Goal: Entertainment & Leisure: Consume media (video, audio)

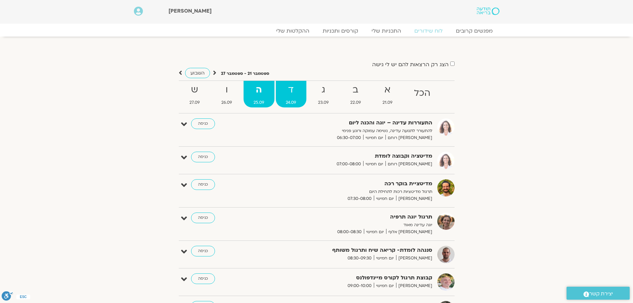
click at [293, 95] on strong "ד" at bounding box center [291, 89] width 31 height 15
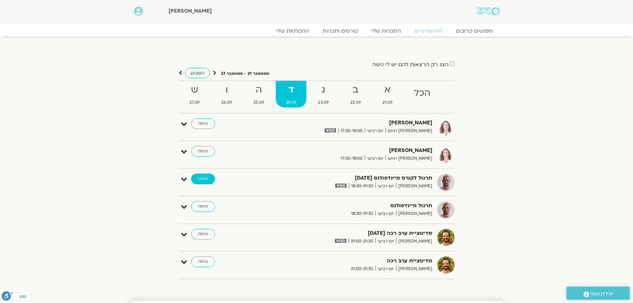
click at [206, 181] on link "כניסה" at bounding box center [203, 178] width 24 height 11
